Goal: Task Accomplishment & Management: Use online tool/utility

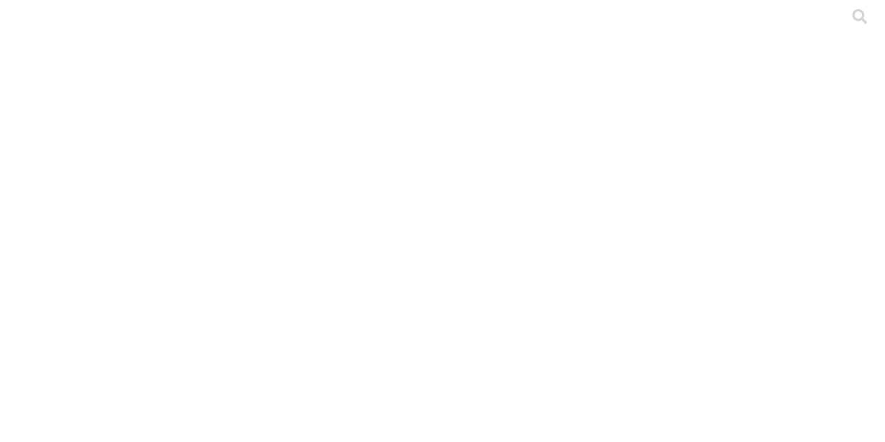
click at [310, 402] on div at bounding box center [448, 221] width 885 height 442
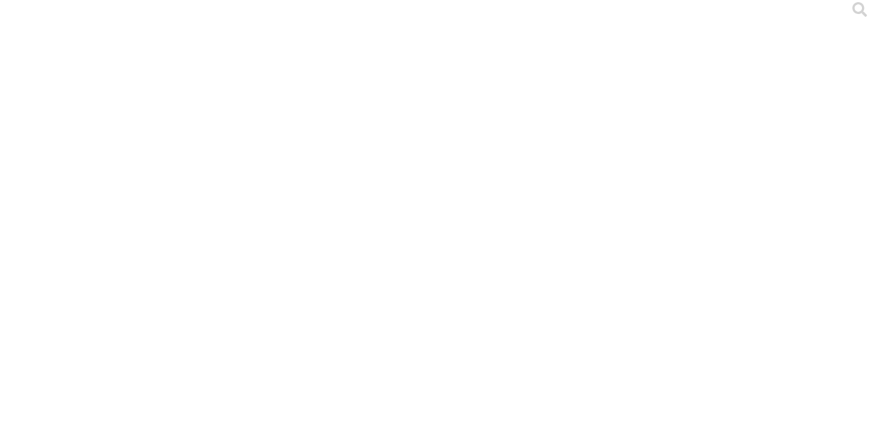
scroll to position [8, 0]
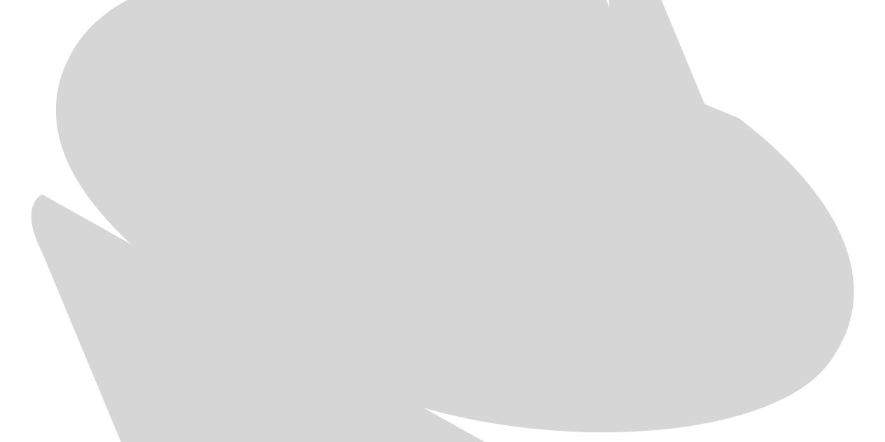
scroll to position [708, 0]
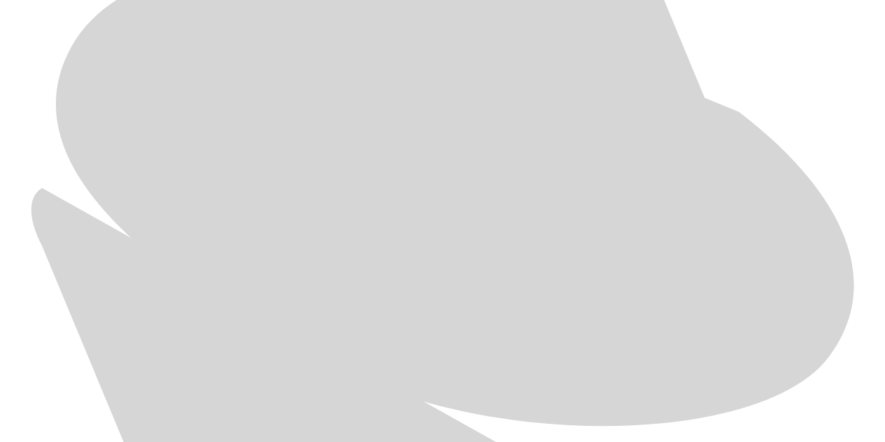
click at [225, 253] on div at bounding box center [448, 221] width 885 height 442
